Goal: Task Accomplishment & Management: Complete application form

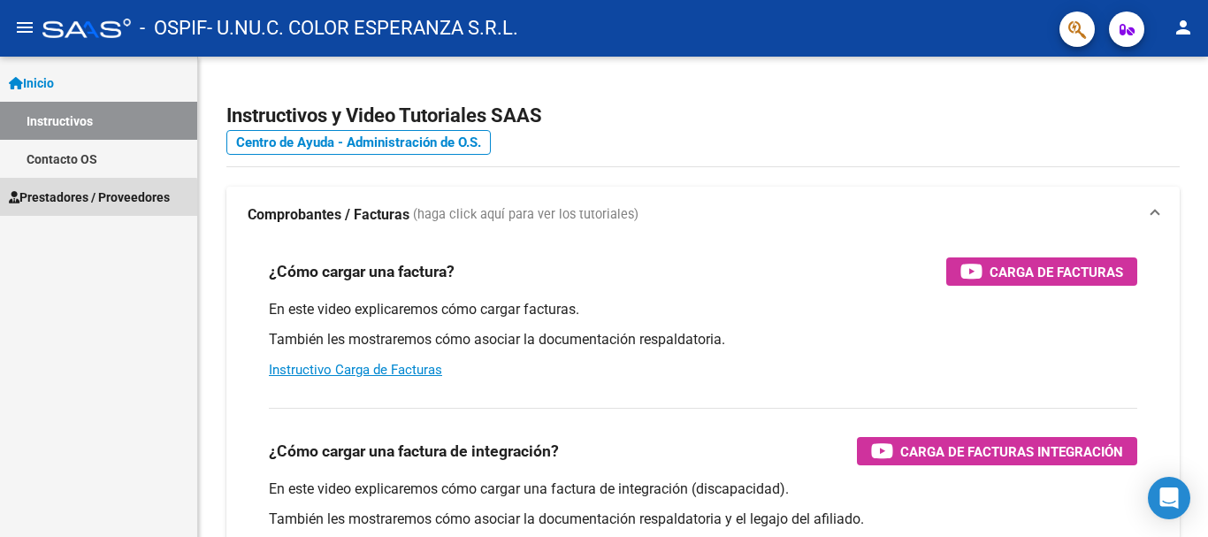
click at [91, 199] on span "Prestadores / Proveedores" at bounding box center [89, 196] width 161 height 19
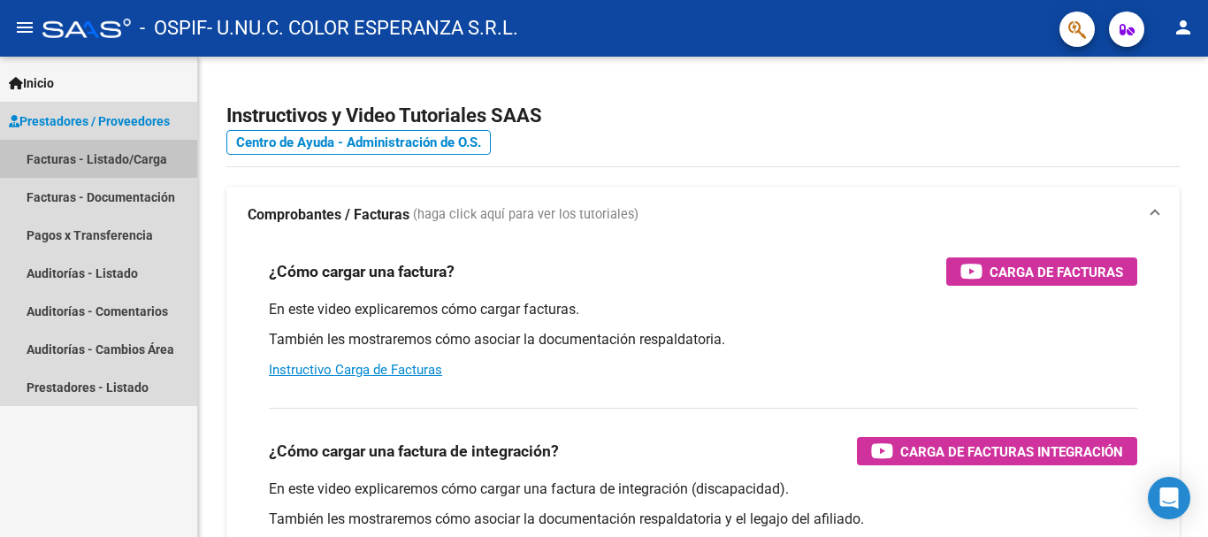
click at [90, 159] on link "Facturas - Listado/Carga" at bounding box center [98, 159] width 197 height 38
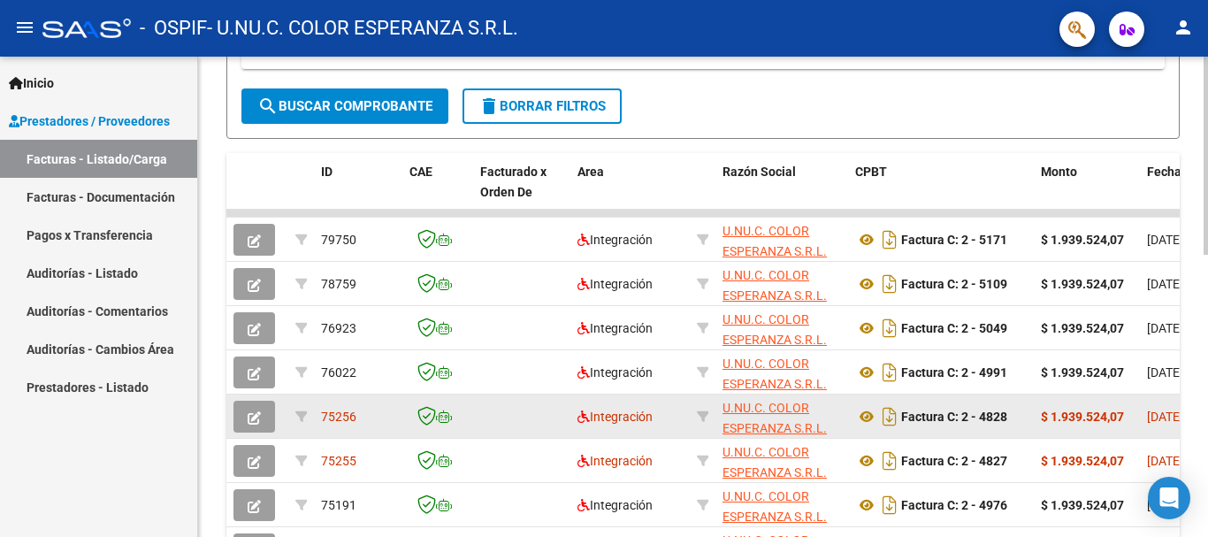
scroll to position [354, 0]
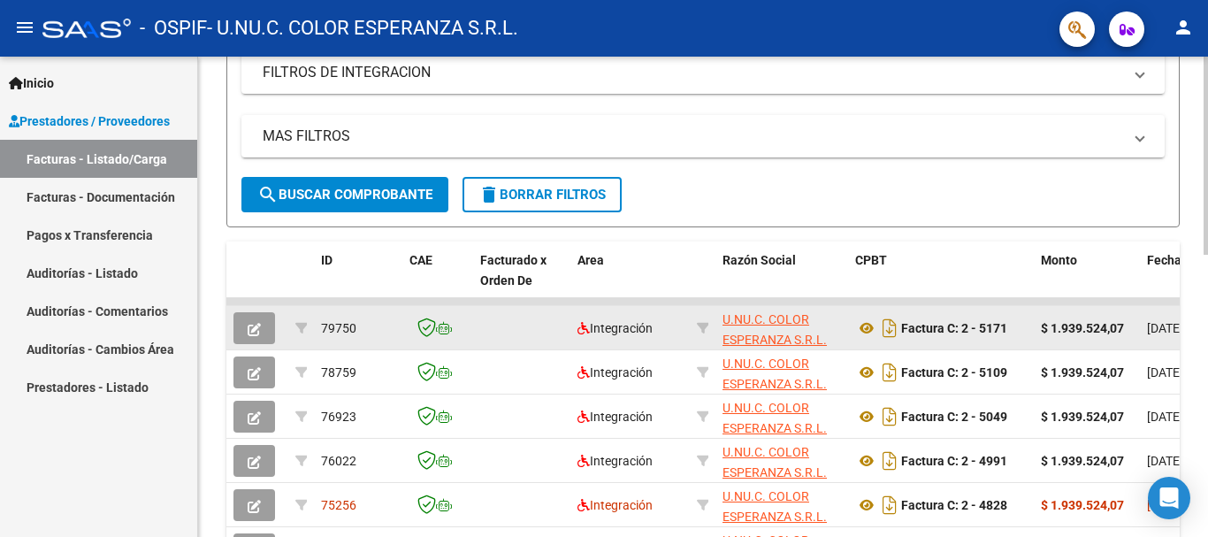
click at [1175, 327] on span "[DATE]" at bounding box center [1165, 328] width 36 height 14
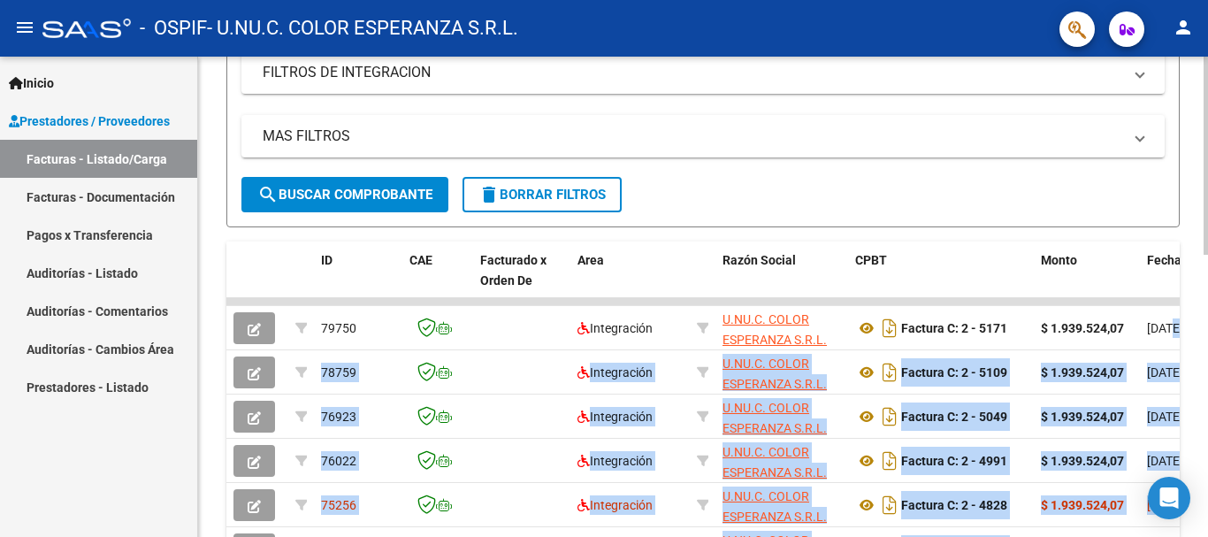
drag, startPoint x: 1173, startPoint y: 327, endPoint x: 1199, endPoint y: 318, distance: 28.3
click at [1199, 318] on div "Video tutorial PRESTADORES -> Listado de CPBTs Emitidos por Prestadores / Prove…" at bounding box center [703, 279] width 1010 height 1152
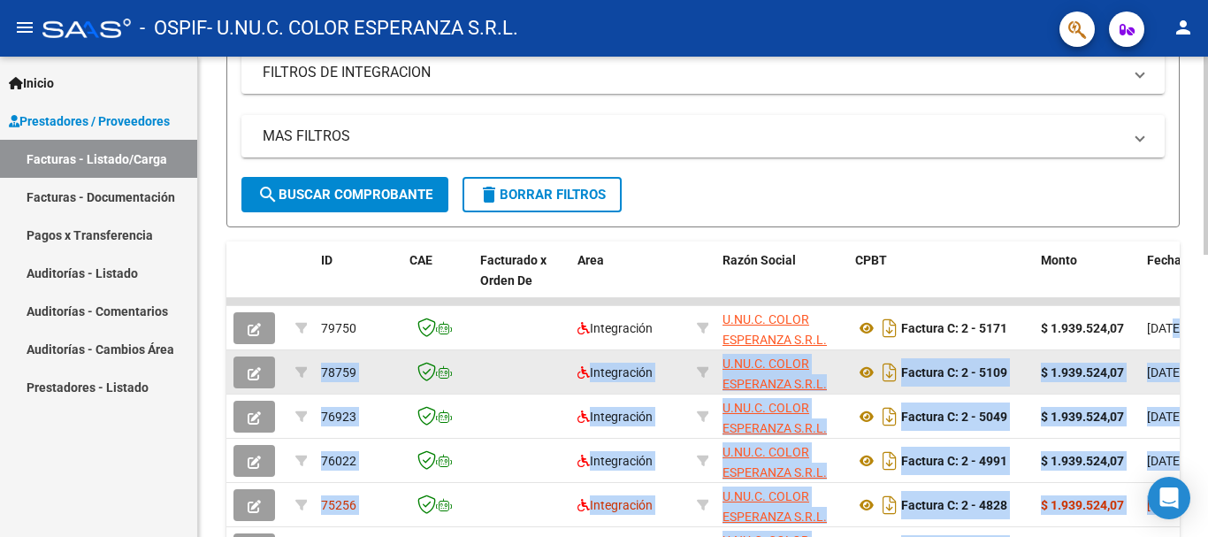
click at [1098, 365] on strong "$ 1.939.524,07" at bounding box center [1082, 372] width 83 height 14
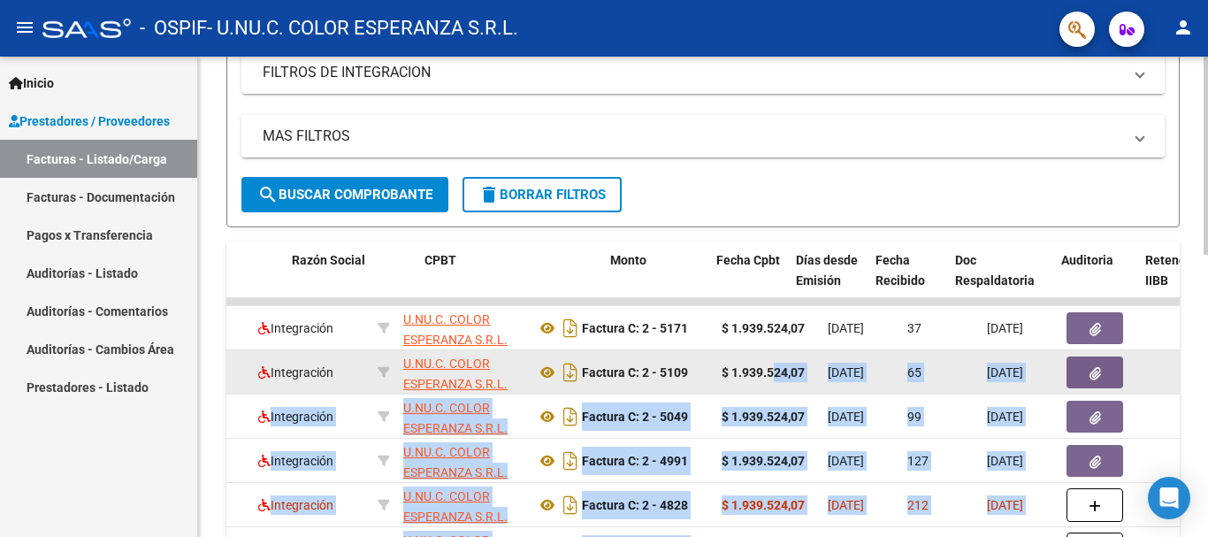
scroll to position [0, 486]
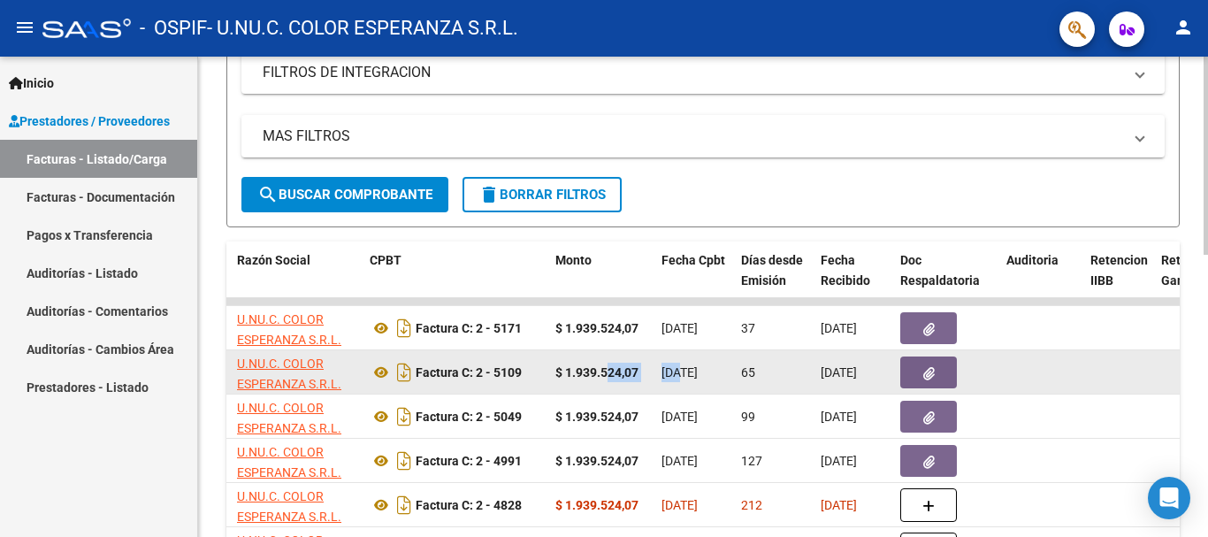
drag, startPoint x: 1096, startPoint y: 373, endPoint x: 683, endPoint y: 379, distance: 413.1
click at [683, 376] on span "[DATE]" at bounding box center [680, 372] width 36 height 14
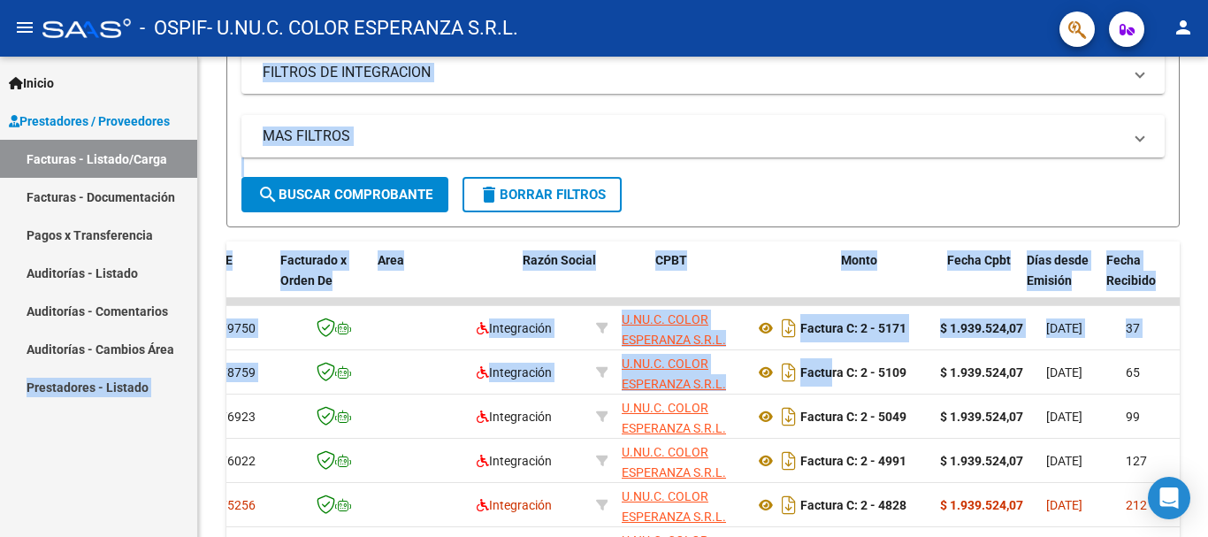
scroll to position [0, 0]
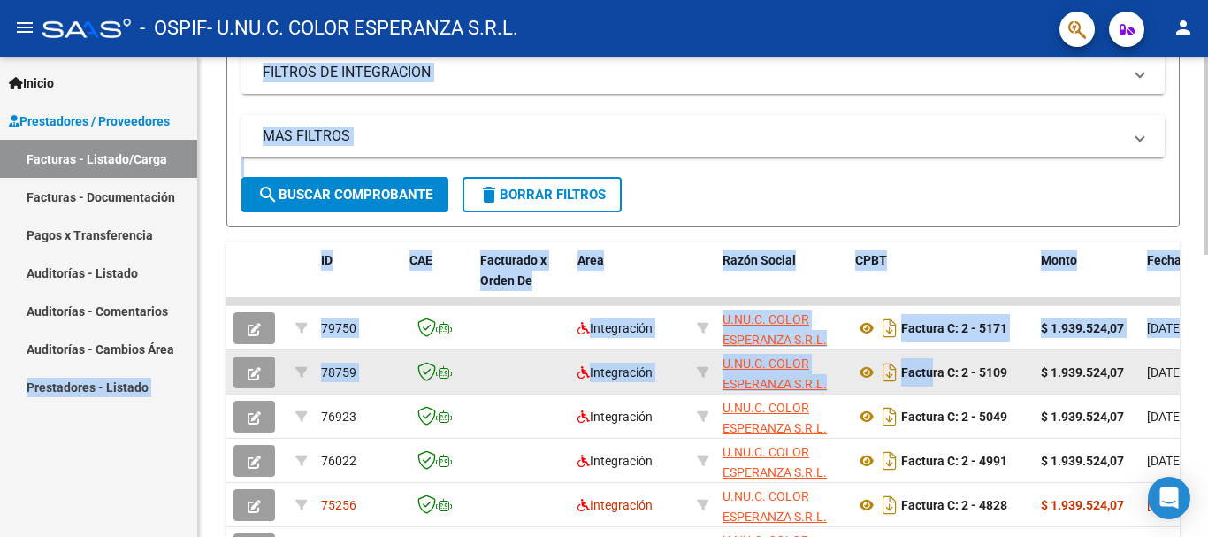
drag, startPoint x: 445, startPoint y: 369, endPoint x: 240, endPoint y: 366, distance: 205.2
click at [217, 366] on div "Video tutorial PRESTADORES -> Listado de CPBTs Emitidos por Prestadores / Prove…" at bounding box center [703, 279] width 1010 height 1152
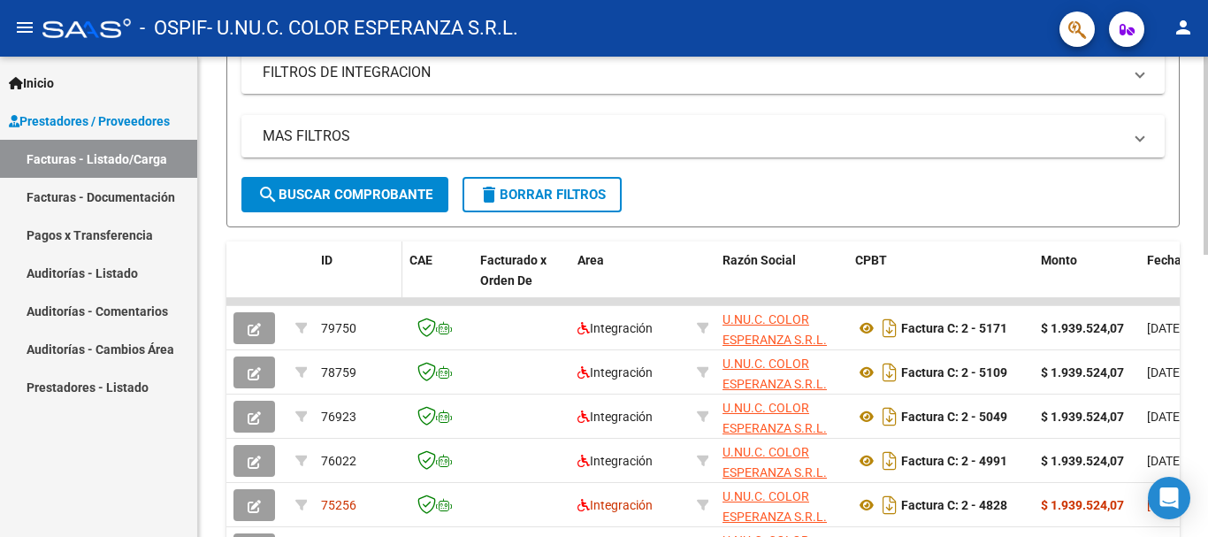
click at [395, 277] on span at bounding box center [398, 280] width 8 height 78
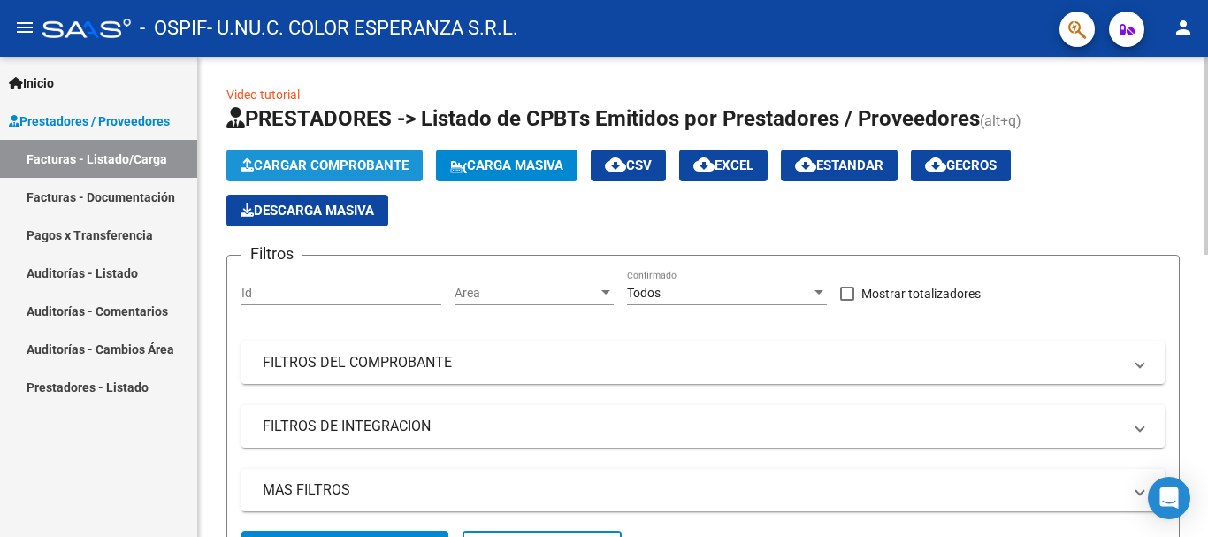
click at [331, 159] on span "Cargar Comprobante" at bounding box center [325, 165] width 168 height 16
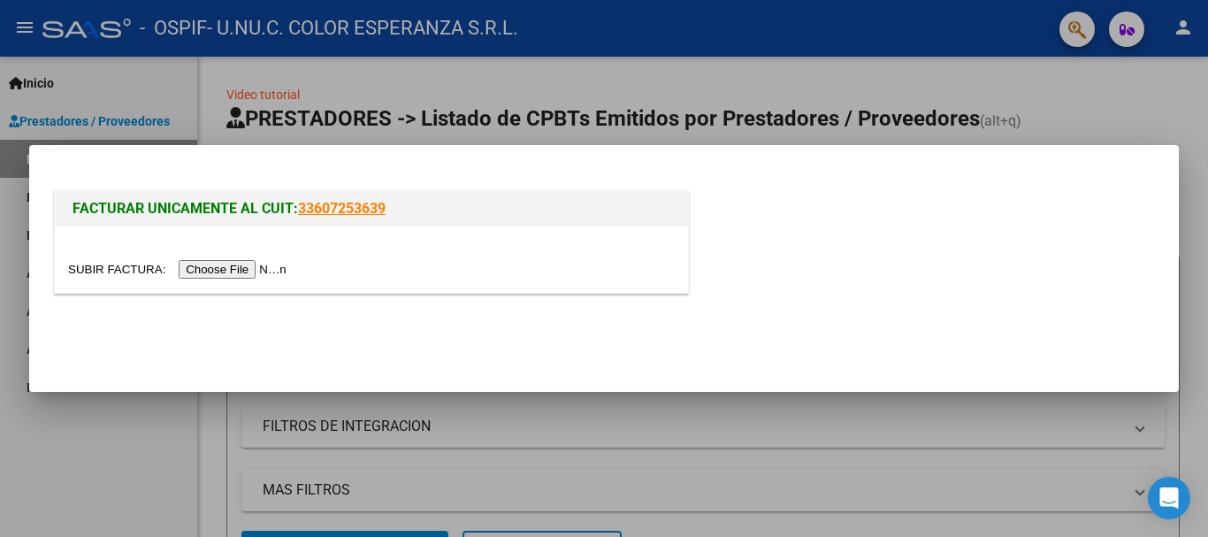
click at [258, 270] on input "file" at bounding box center [180, 269] width 224 height 19
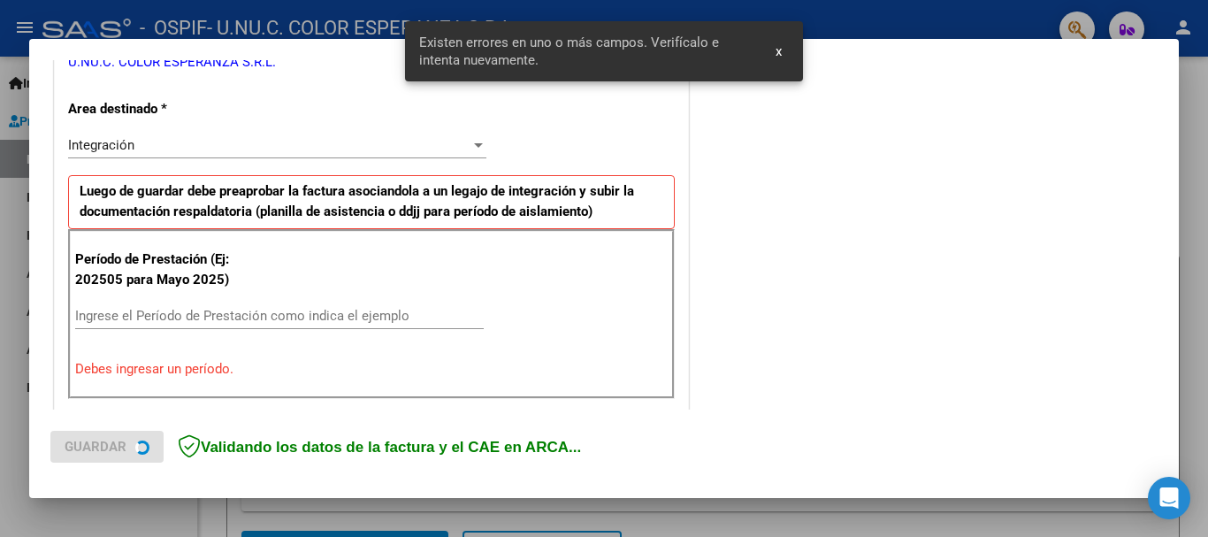
scroll to position [409, 0]
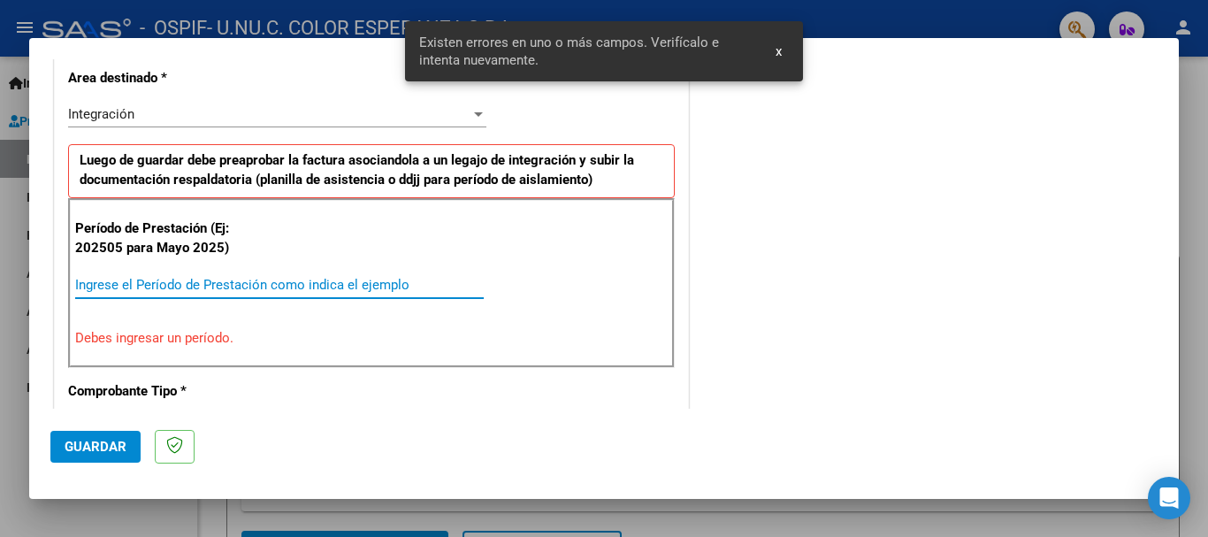
click at [186, 284] on input "Ingrese el Período de Prestación como indica el ejemplo" at bounding box center [279, 285] width 409 height 16
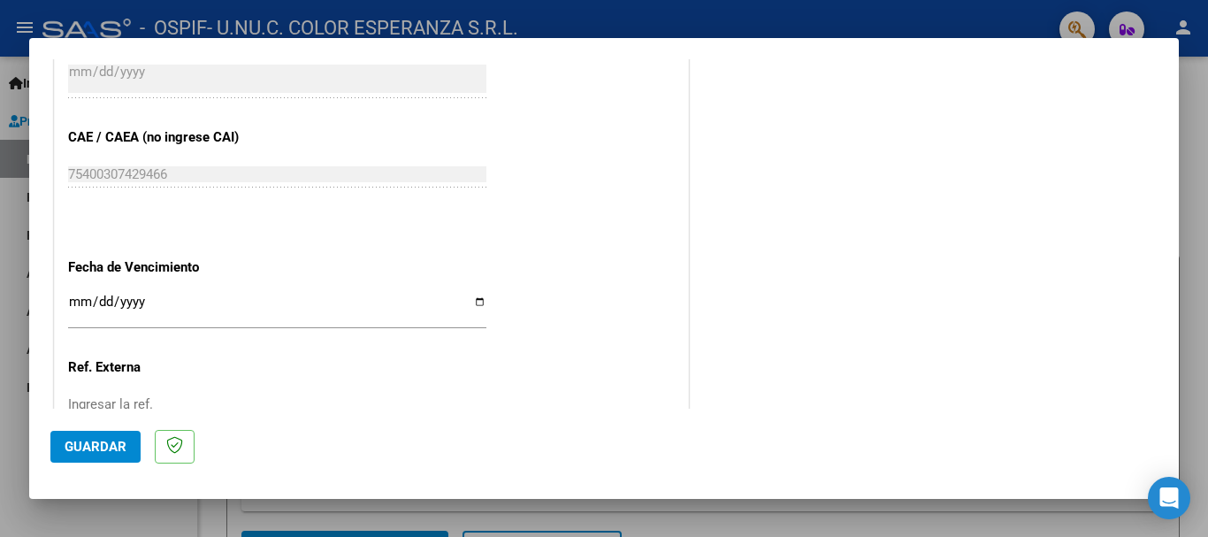
scroll to position [1116, 0]
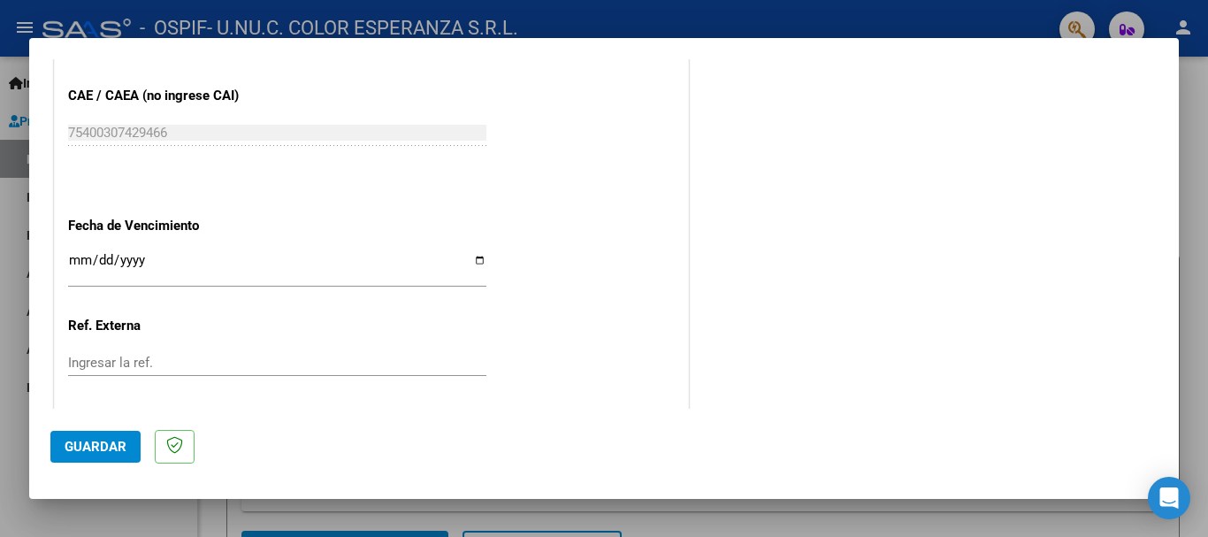
type input "202509"
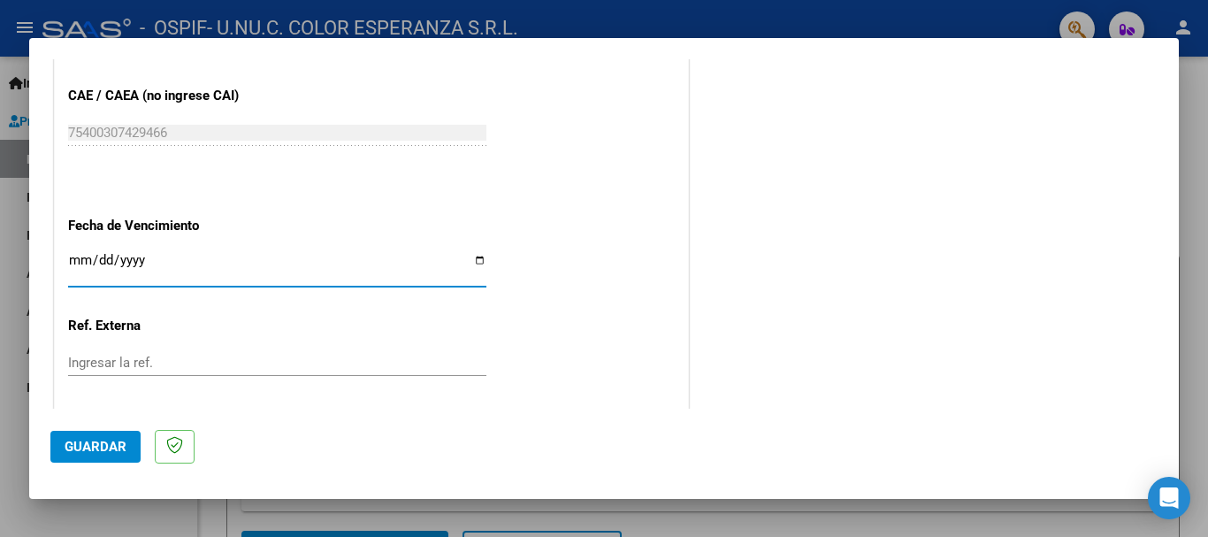
click at [473, 258] on input "Ingresar la fecha" at bounding box center [277, 267] width 418 height 28
type input "[DATE]"
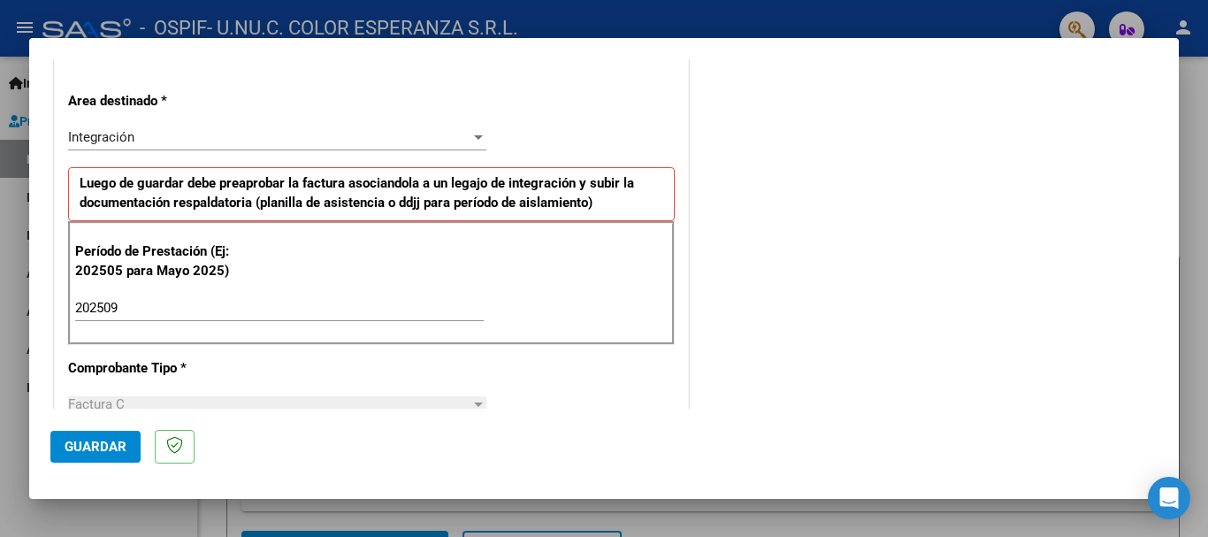
scroll to position [354, 0]
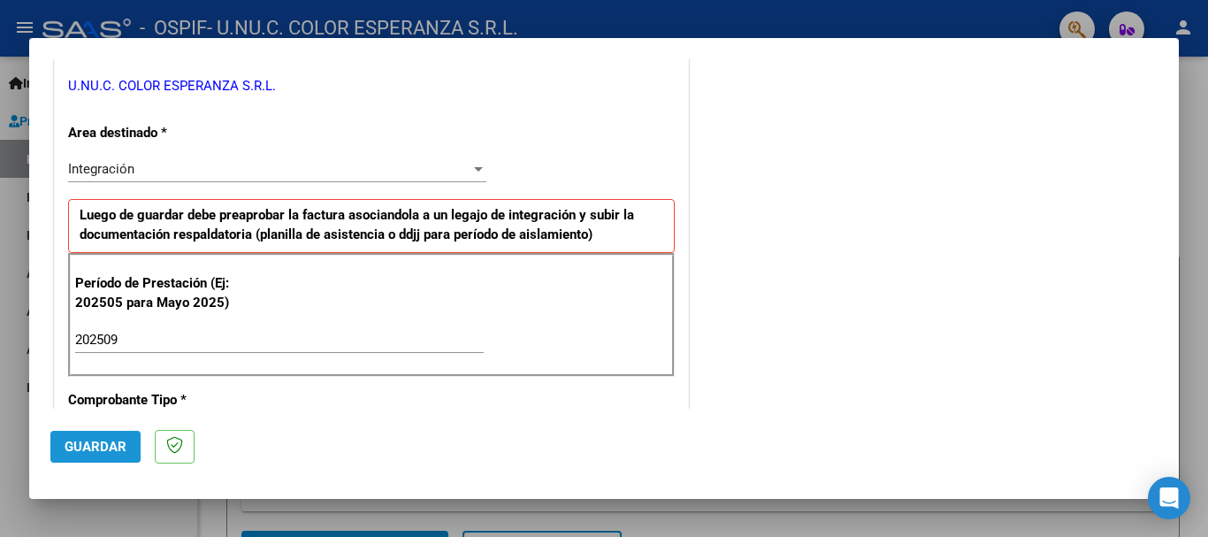
click at [96, 444] on span "Guardar" at bounding box center [96, 447] width 62 height 16
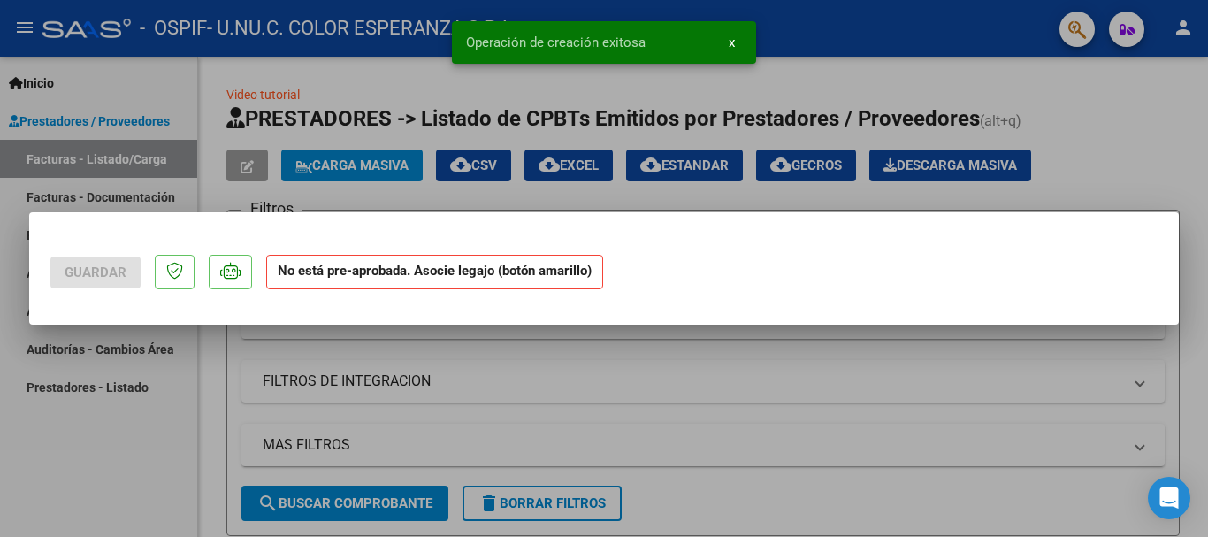
scroll to position [0, 0]
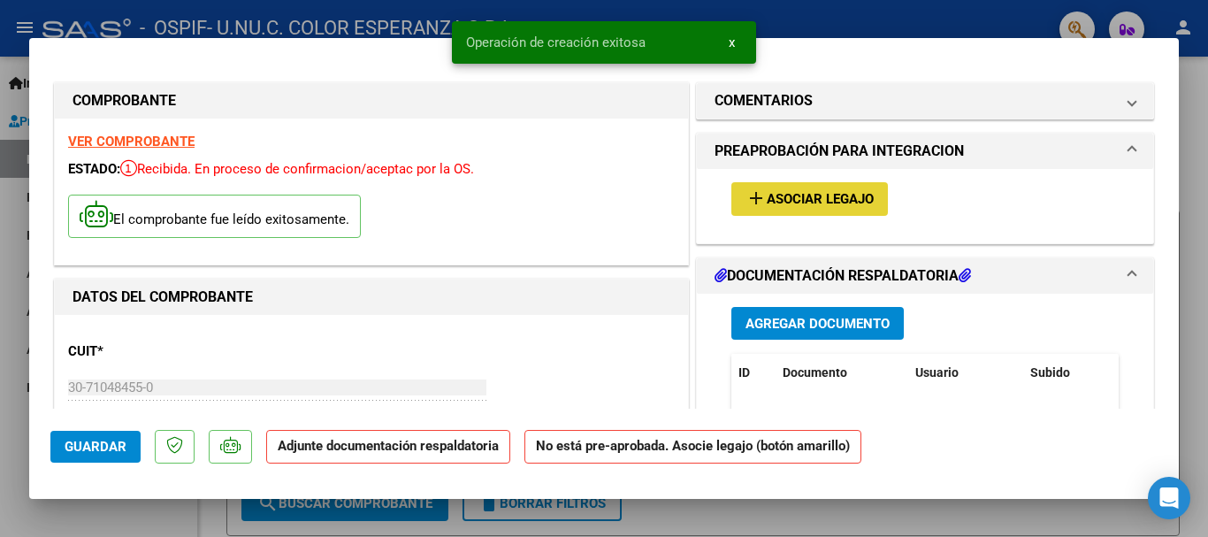
click at [824, 202] on span "Asociar Legajo" at bounding box center [820, 200] width 107 height 16
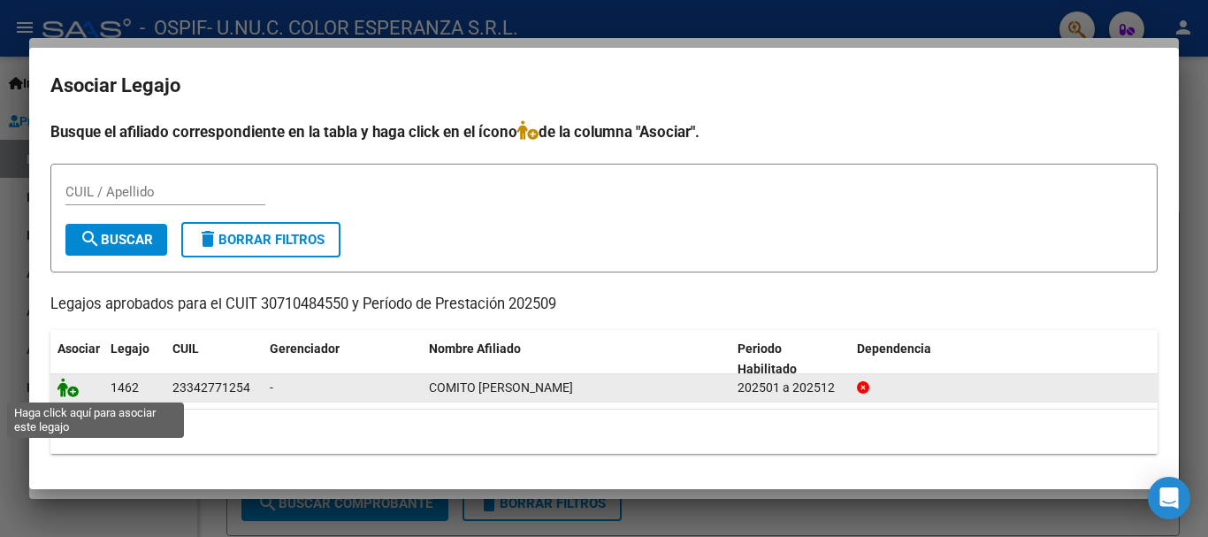
click at [70, 391] on icon at bounding box center [67, 387] width 21 height 19
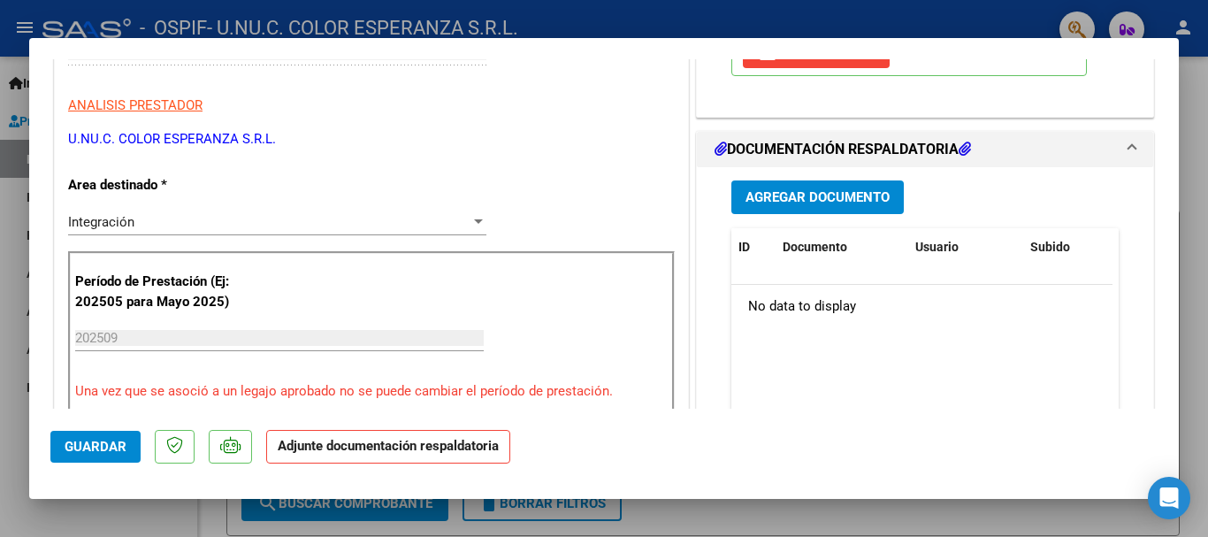
scroll to position [354, 0]
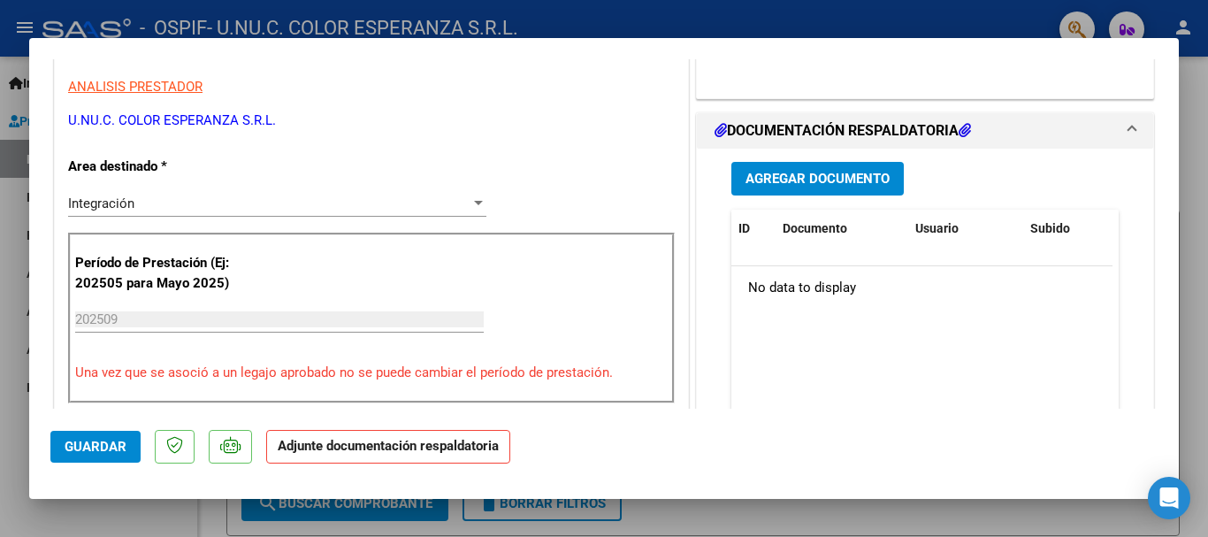
click at [823, 173] on span "Agregar Documento" at bounding box center [818, 180] width 144 height 16
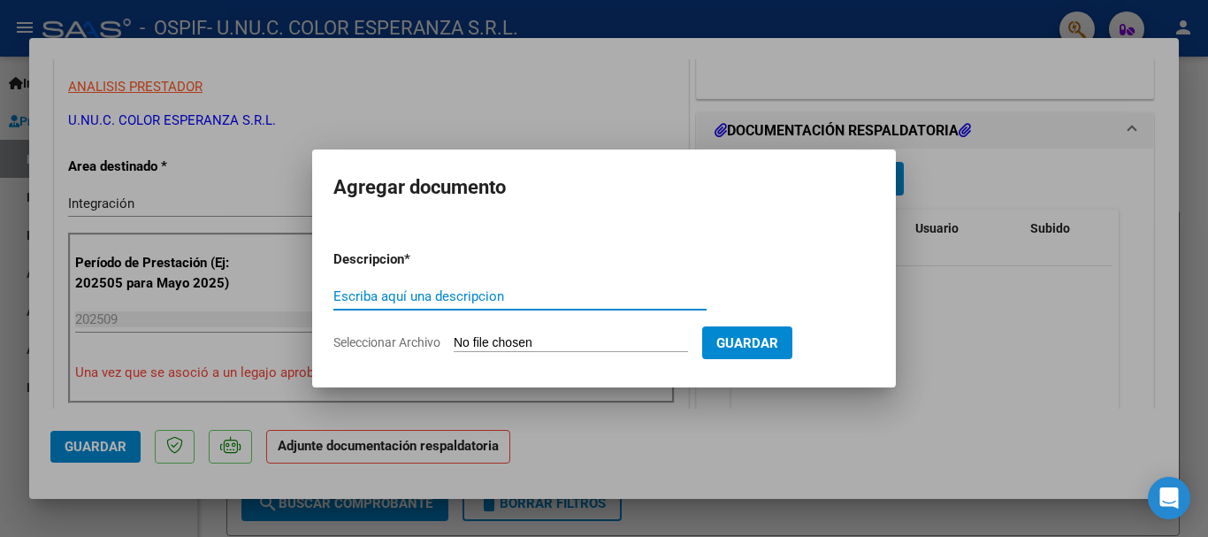
click at [394, 348] on span "Seleccionar Archivo" at bounding box center [386, 342] width 107 height 14
click at [454, 348] on input "Seleccionar Archivo" at bounding box center [571, 343] width 234 height 17
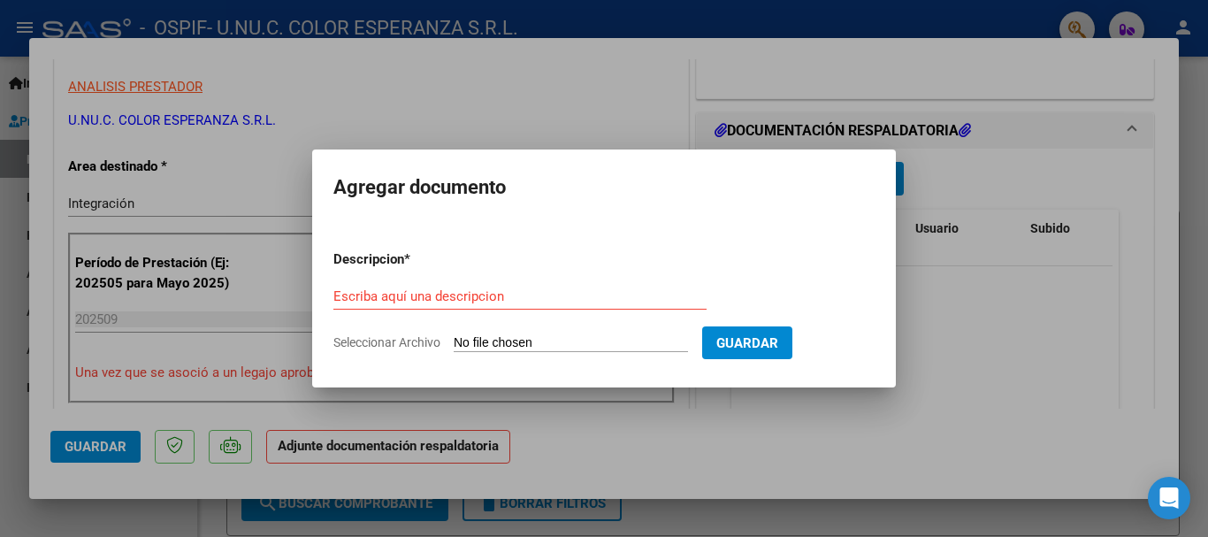
type input "C:\fakepath\COMITO - Planilla de presentismo [DATE].pdf"
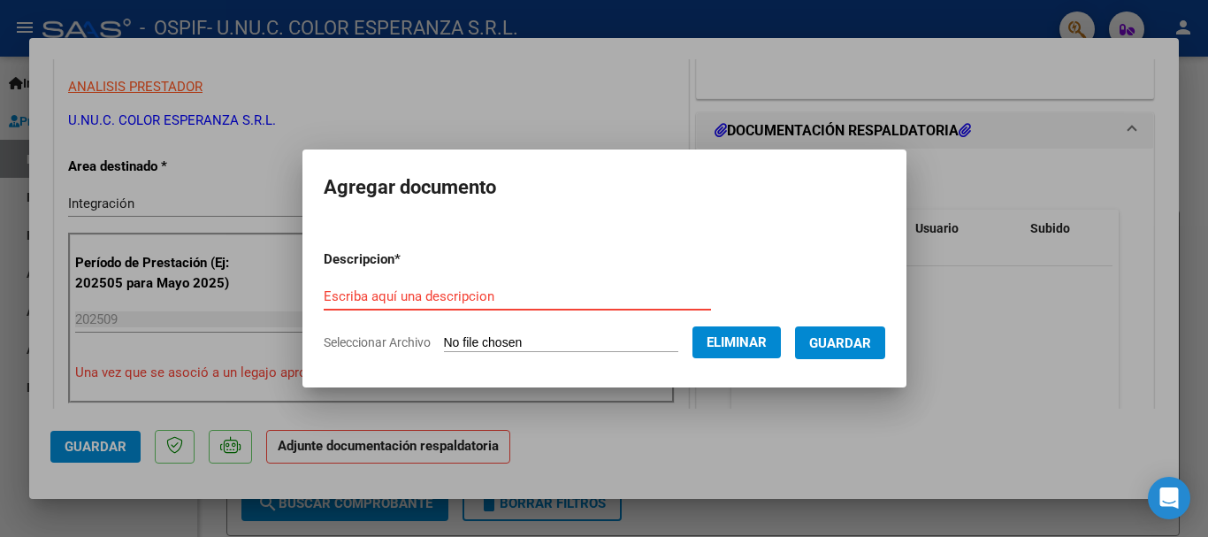
click at [443, 297] on input "Escriba aquí una descripcion" at bounding box center [517, 296] width 387 height 16
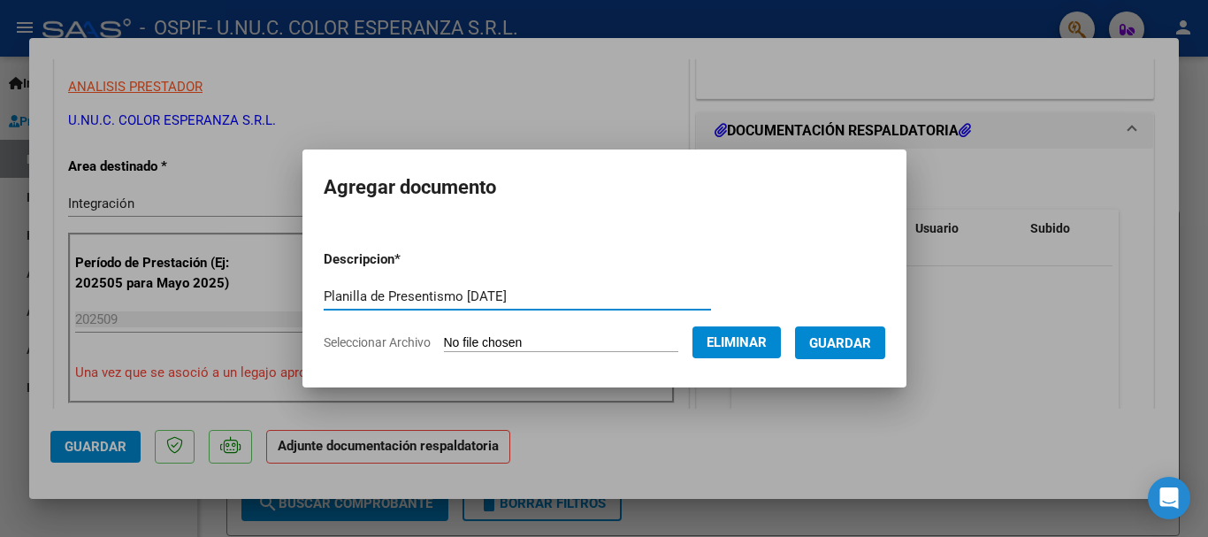
type input "Planilla de Presentismo [DATE]"
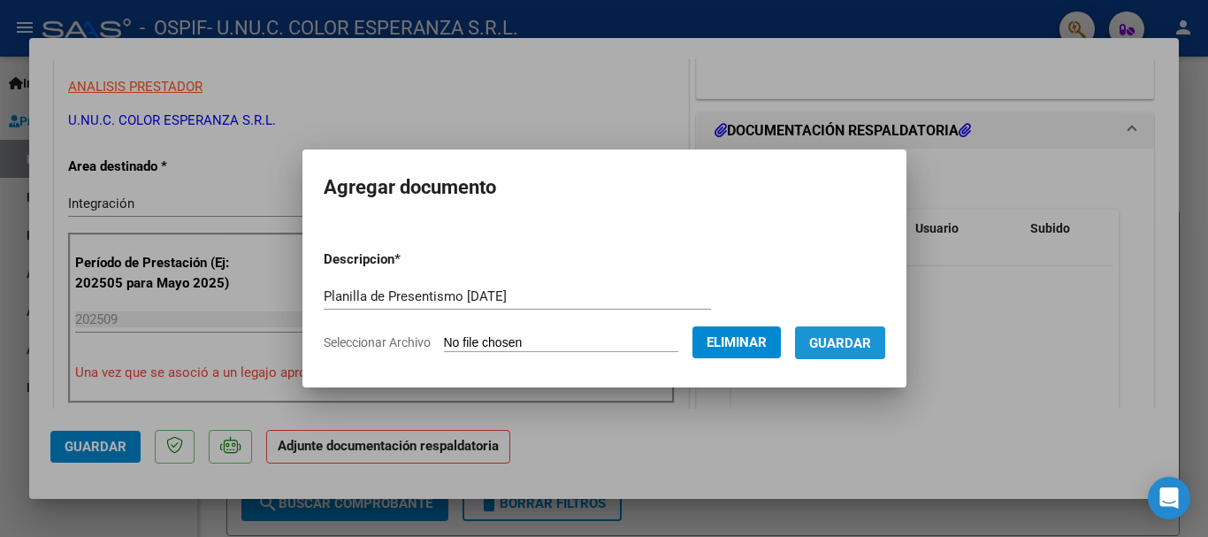
click at [840, 335] on span "Guardar" at bounding box center [840, 343] width 62 height 16
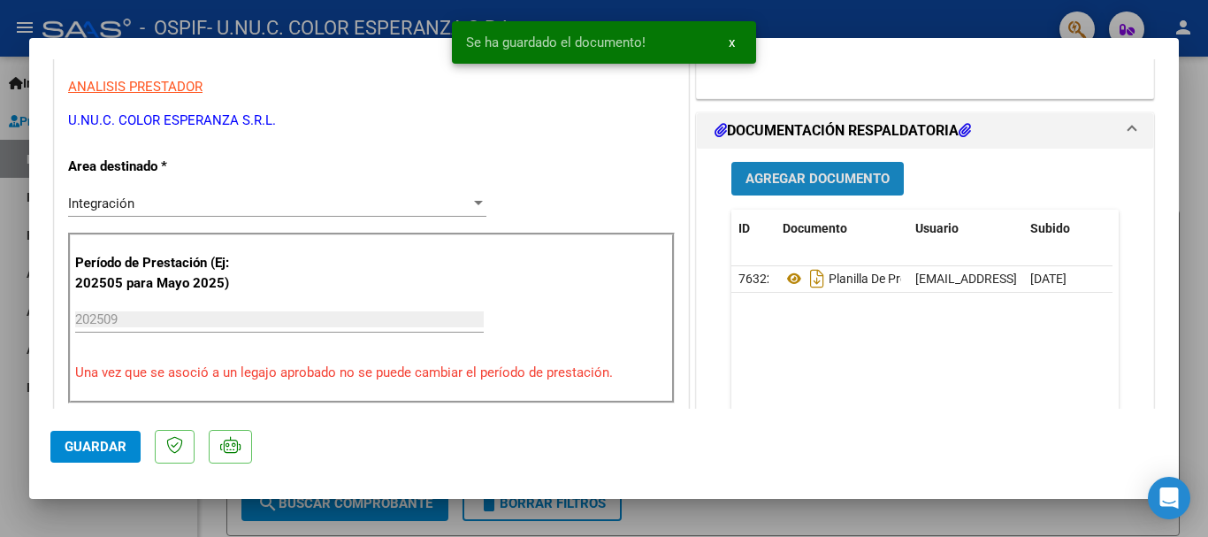
click at [814, 180] on span "Agregar Documento" at bounding box center [818, 180] width 144 height 16
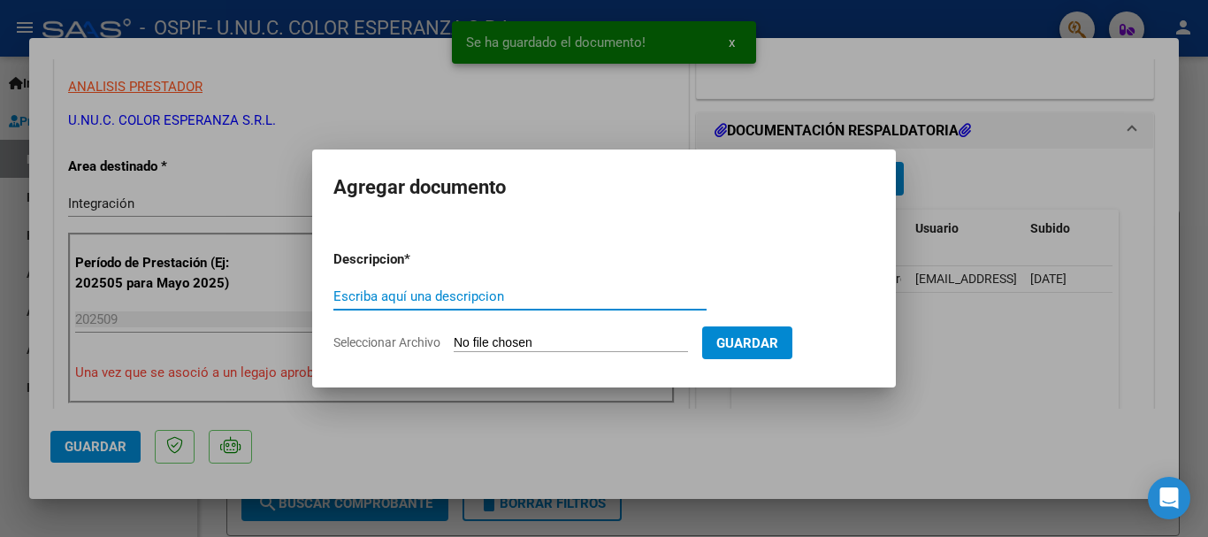
click at [401, 345] on span "Seleccionar Archivo" at bounding box center [386, 342] width 107 height 14
click at [454, 345] on input "Seleccionar Archivo" at bounding box center [571, 343] width 234 height 17
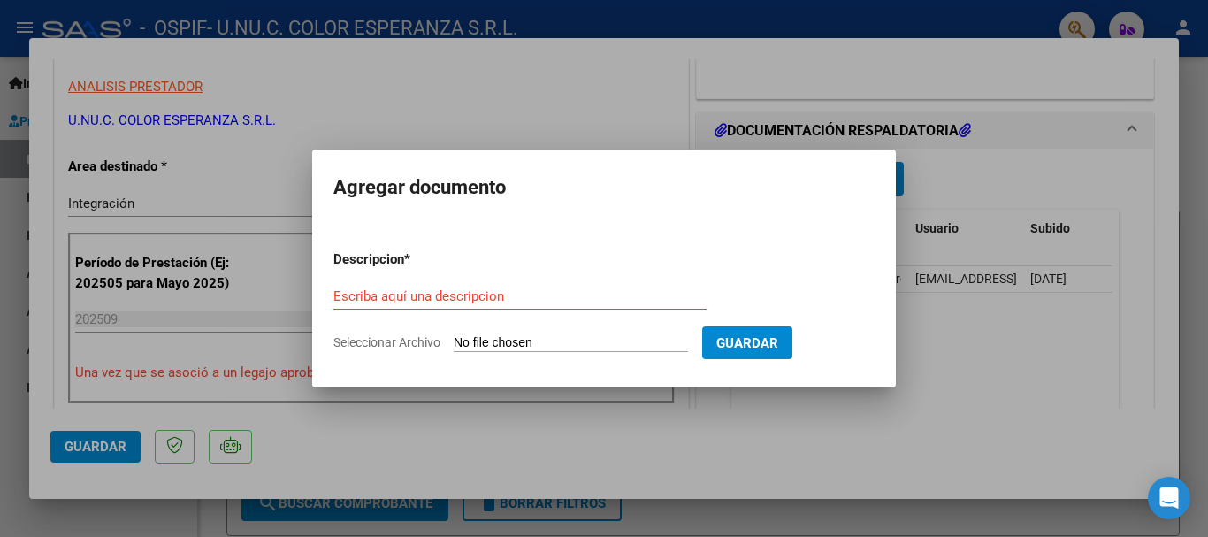
type input "C:\fakepath\COMITO - Certificado de presentismo [DATE].pdf"
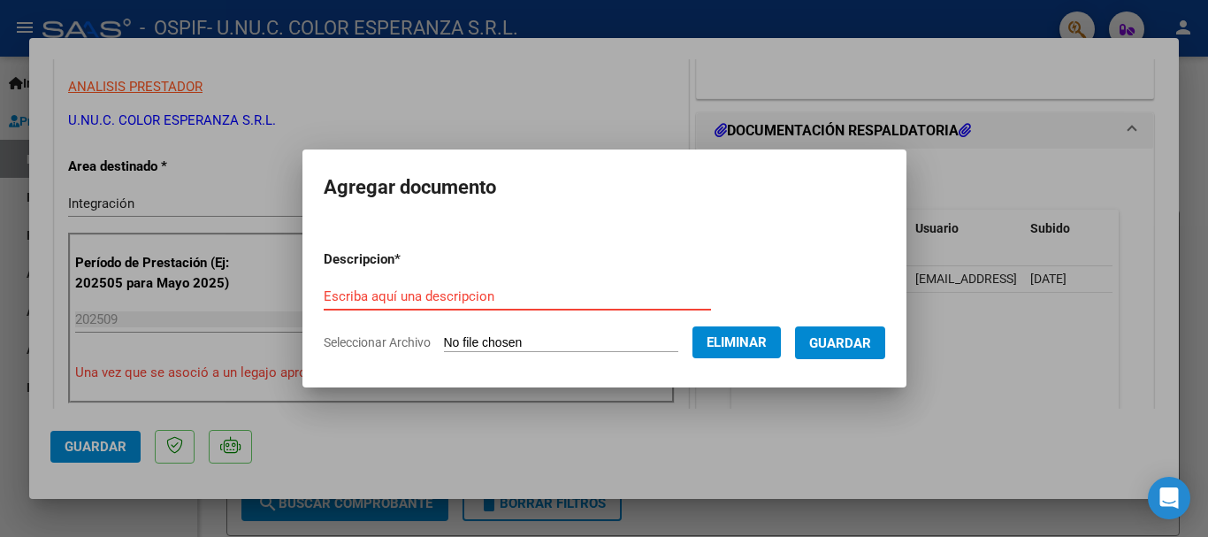
click at [485, 299] on input "Escriba aquí una descripcion" at bounding box center [517, 296] width 387 height 16
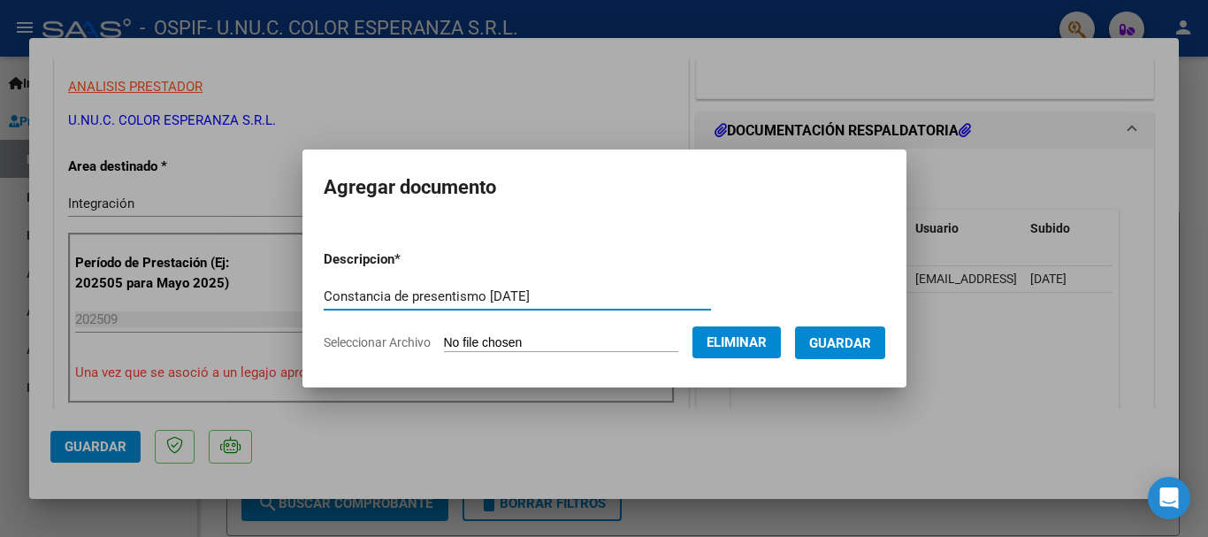
type input "Constancia de presentismo [DATE]"
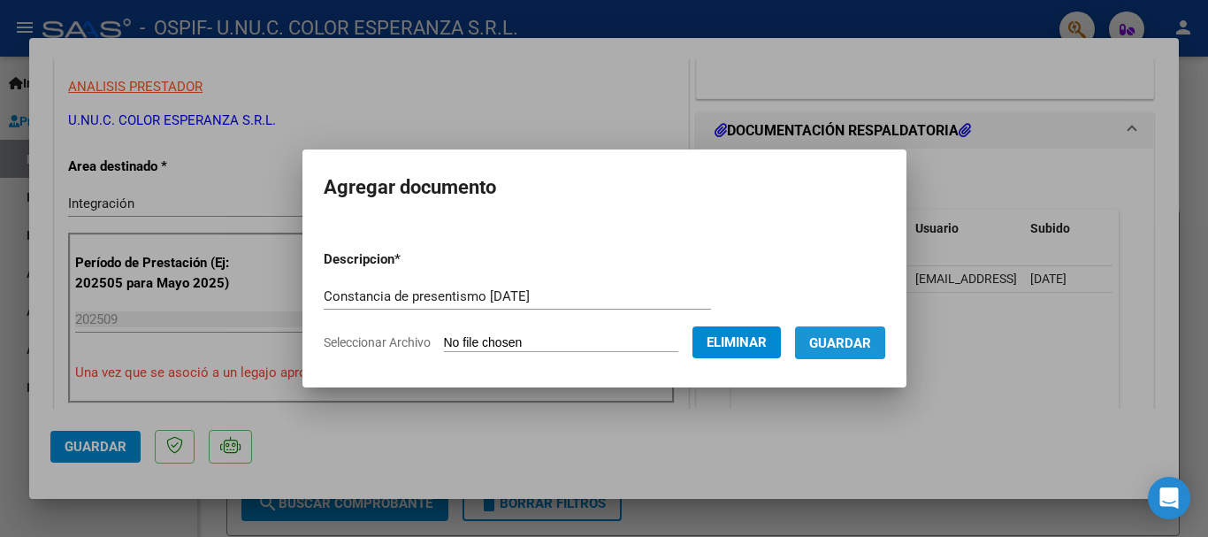
click at [838, 338] on span "Guardar" at bounding box center [840, 343] width 62 height 16
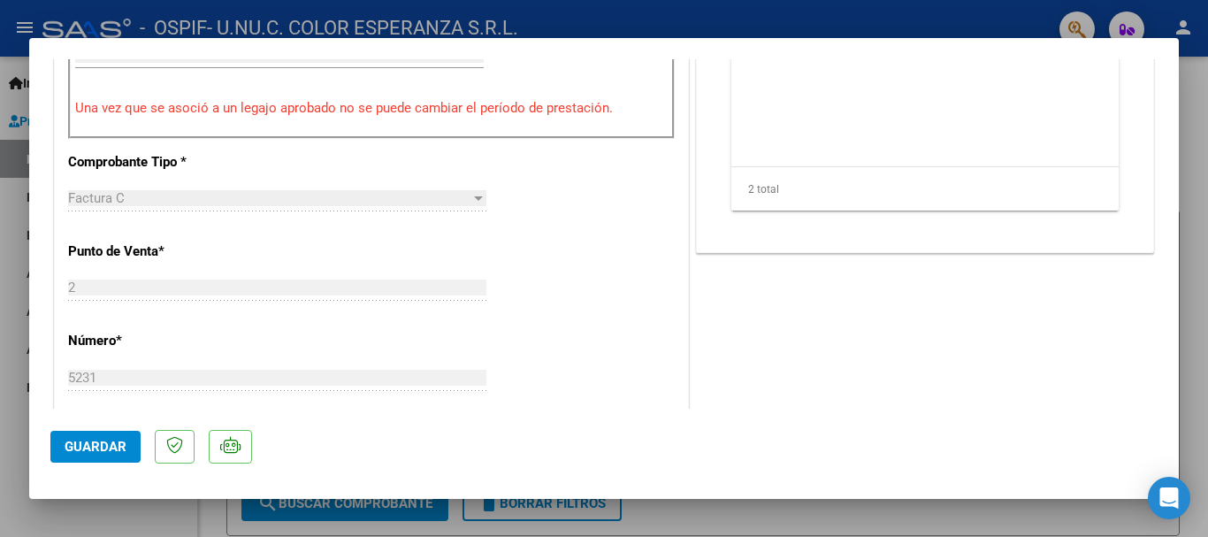
scroll to position [619, 0]
click at [80, 445] on span "Guardar" at bounding box center [96, 447] width 62 height 16
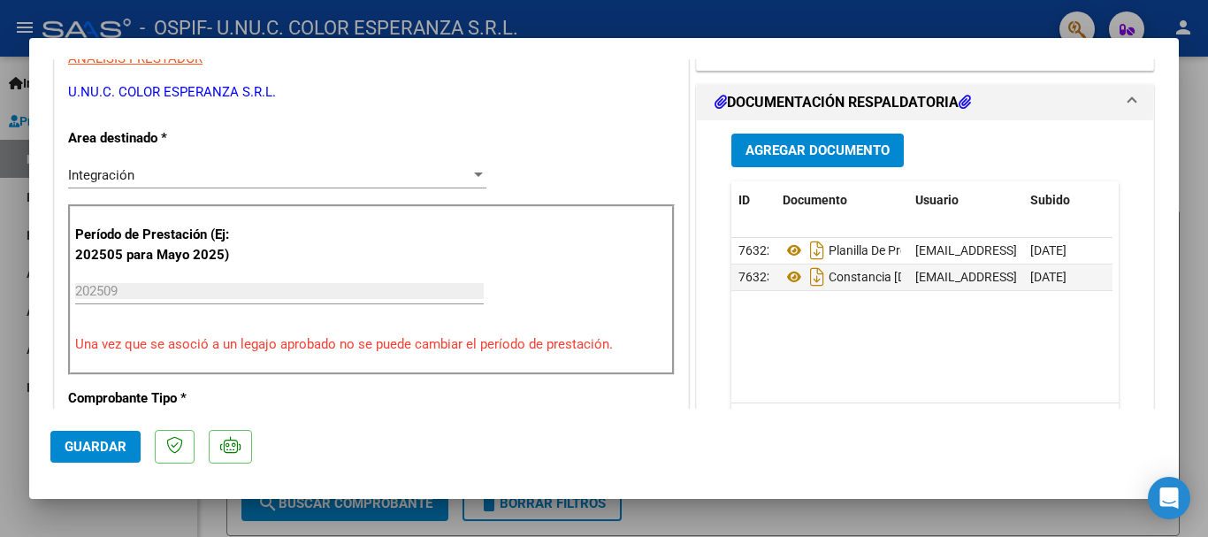
scroll to position [354, 0]
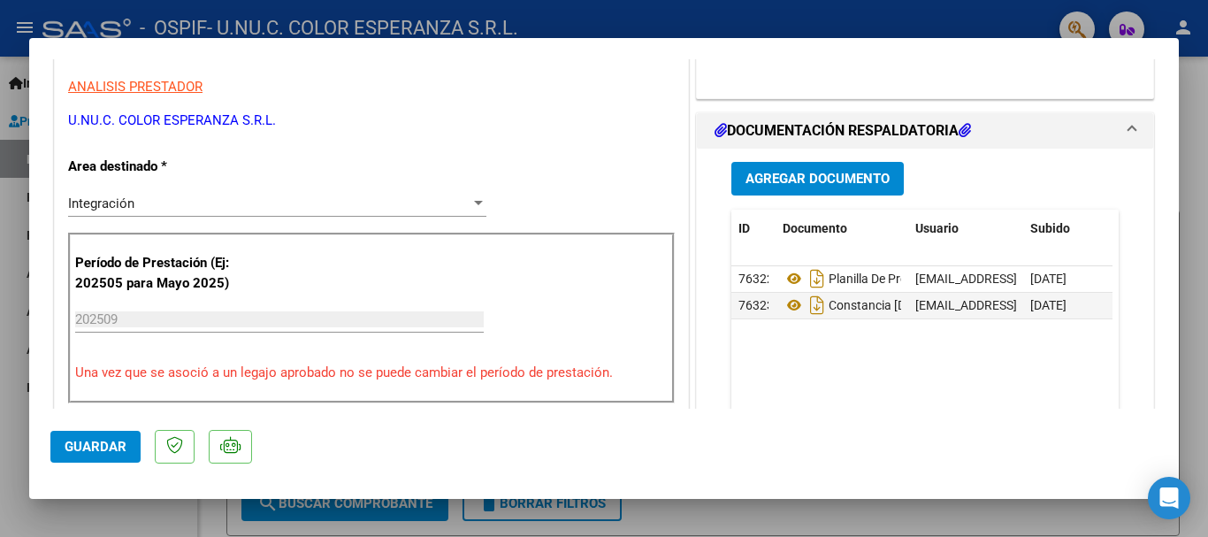
click at [583, 13] on div at bounding box center [604, 268] width 1208 height 537
type input "$ 0,00"
